Goal: Information Seeking & Learning: Learn about a topic

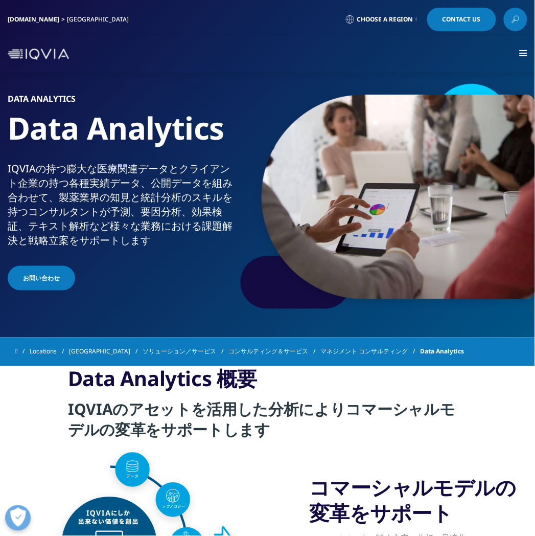
drag, startPoint x: 305, startPoint y: 147, endPoint x: 300, endPoint y: 42, distance: 105.4
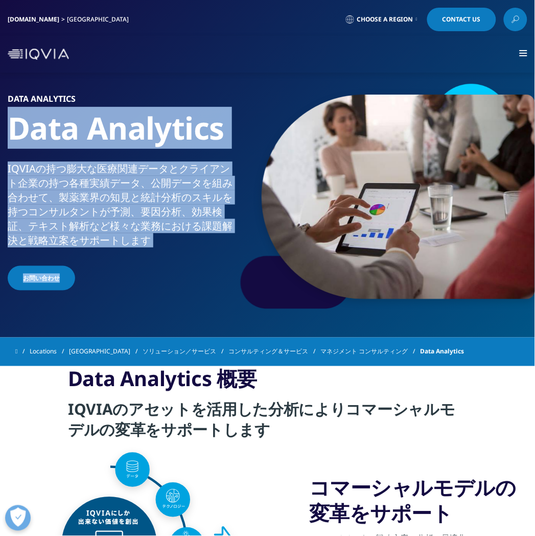
drag, startPoint x: 164, startPoint y: 80, endPoint x: 174, endPoint y: 248, distance: 168.0
click at [174, 248] on section "Data Analytics Data Analytics IQVIAの持つ膨大な医療関連データとクライアント企業の持つ各種実績データ、公開データを組み合わせ…" at bounding box center [267, 168] width 535 height 337
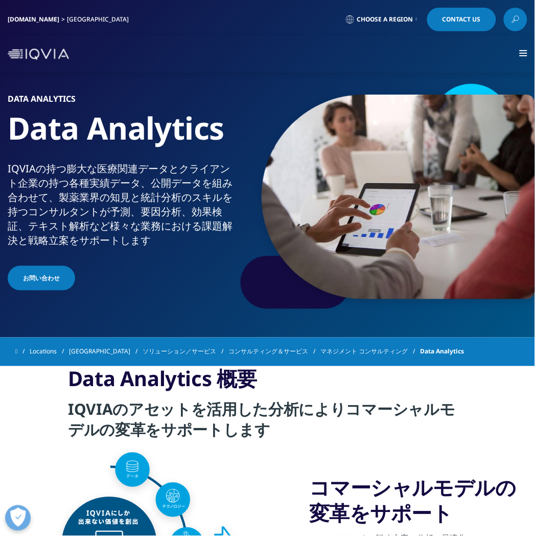
click at [174, 248] on div "Data Analytics Data Analytics IQVIAの持つ膨大な医療関連データとクライアント企業の持つ各種実績データ、公開データを組み合わせ…" at bounding box center [119, 194] width 239 height 198
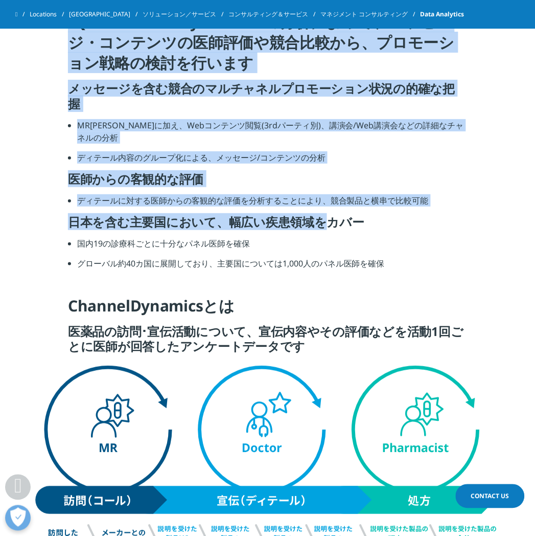
scroll to position [1798, 0]
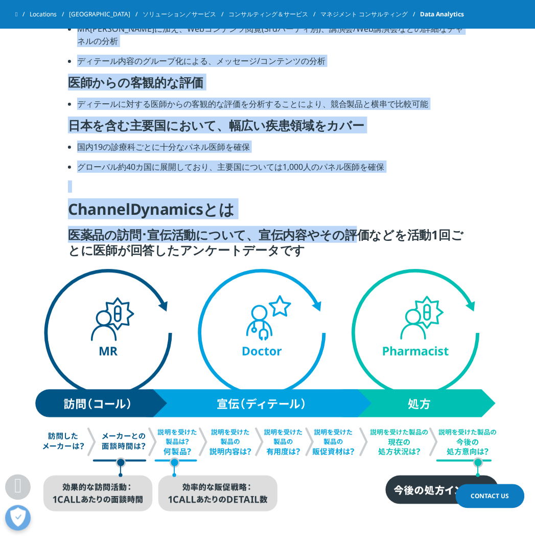
drag, startPoint x: 68, startPoint y: 213, endPoint x: 348, endPoint y: 223, distance: 279.8
click at [348, 223] on div "IQVIA ChannelDynamics®の分析によって、メッセージ・コンテンツの医師評価や競合比較から、プロモーション戦略の検討を行います メッセージを含…" at bounding box center [267, 90] width 399 height 350
click at [348, 227] on h5 "医薬品の訪問･宣伝活動について、宣伝内容やその評価などを活動1回ごとに医師が回答したアンケートデータです" at bounding box center [267, 246] width 399 height 38
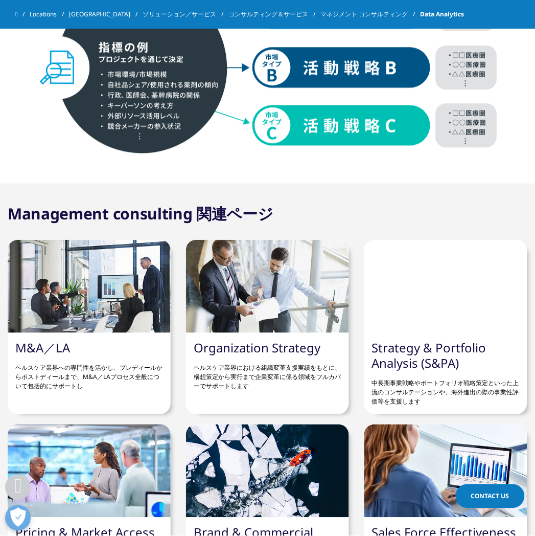
scroll to position [2839, 0]
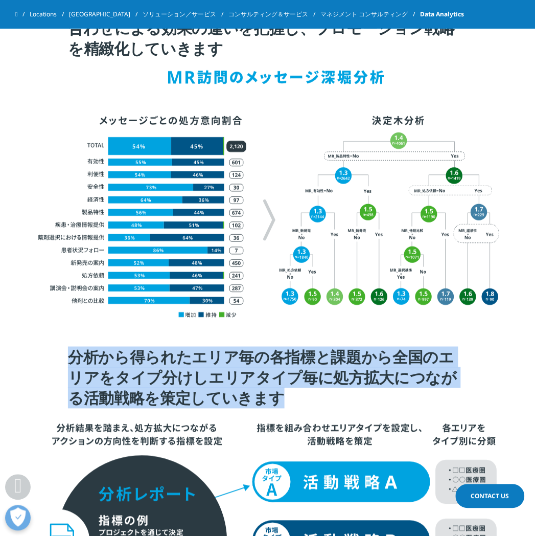
drag, startPoint x: 65, startPoint y: 344, endPoint x: 287, endPoint y: 396, distance: 227.1
click at [287, 396] on section "分析から得られたエリア毎の各指標と課題から全国のエリアをタイプ分けしエリアタイプ毎に処方拡大につながる活動戦略を策定していきます" at bounding box center [267, 368] width 535 height 95
click at [287, 396] on h4 "分析から得られたエリア毎の各指標と課題から全国のエリアをタイプ分けしエリアタイプ毎に処方拡大につながる活動戦略を策定していきます" at bounding box center [267, 381] width 399 height 69
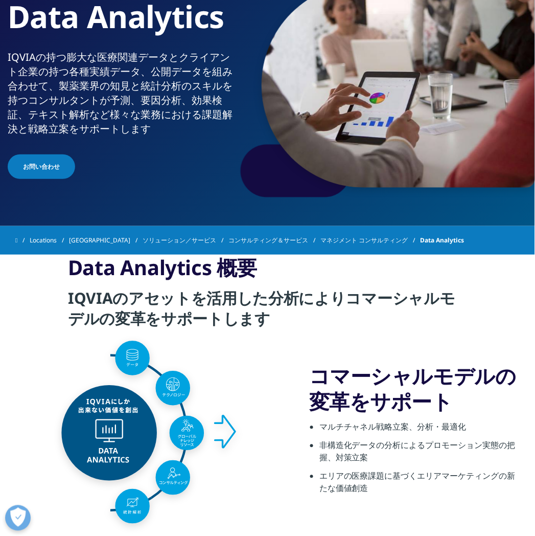
scroll to position [0, 0]
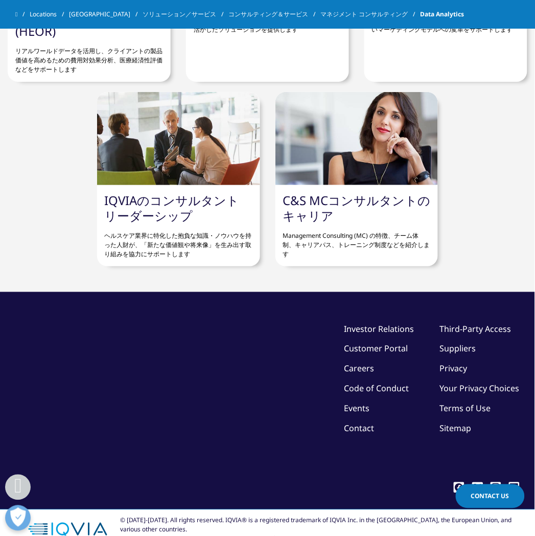
drag, startPoint x: 297, startPoint y: 220, endPoint x: 298, endPoint y: 435, distance: 215.2
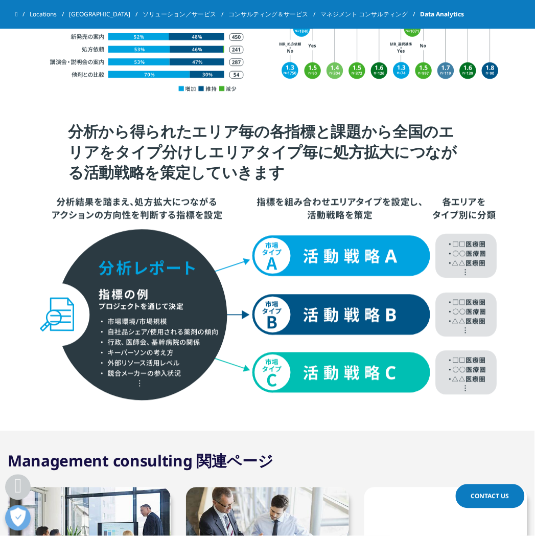
scroll to position [2978, 0]
